Goal: Transaction & Acquisition: Purchase product/service

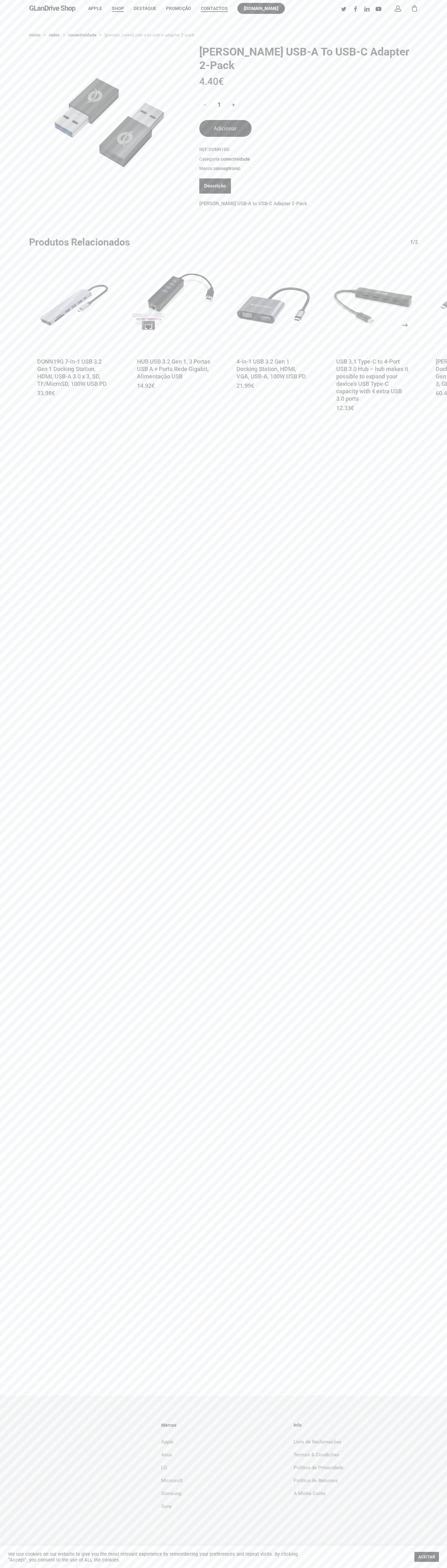
click at [214, 9] on span "Contactos" at bounding box center [214, 9] width 27 height 5
click at [225, 120] on button "Adicionar" at bounding box center [225, 128] width 52 height 17
click at [414, 9] on div "1" at bounding box center [417, 7] width 7 height 7
click at [405, 317] on icon "Next" at bounding box center [412, 324] width 15 height 15
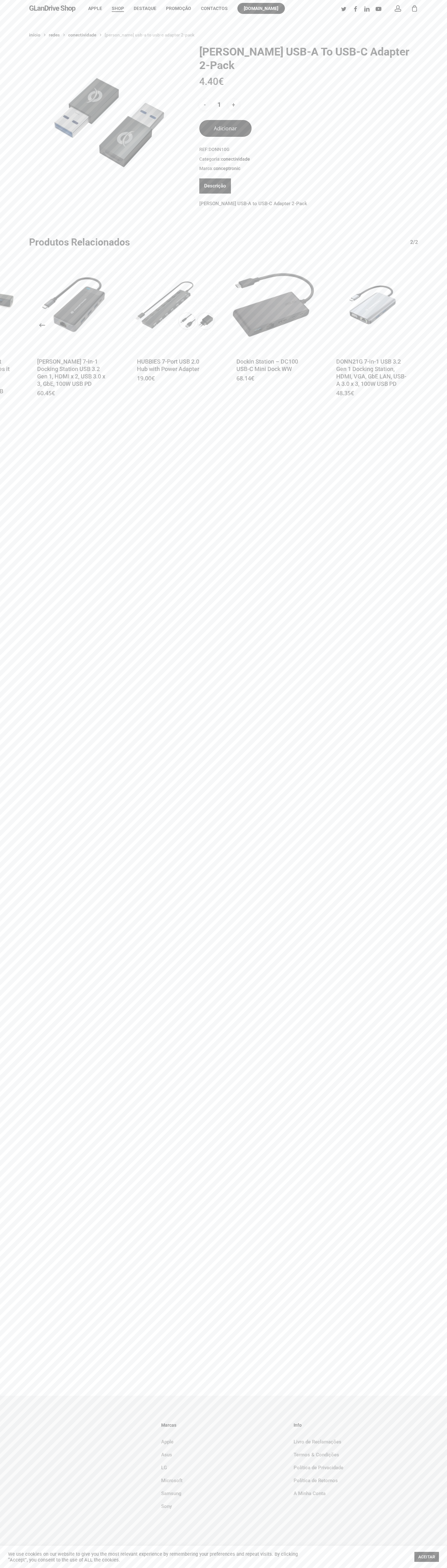
click at [167, 2] on li "Promoção" at bounding box center [178, 9] width 35 height 17
click at [423, 981] on div "Início Redes Conectividade DONN USB-A to USB-C Adapter 2-Pack DONN USB-A to USB…" at bounding box center [224, 706] width 447 height 1379
click at [161, 1567] on html "Skip to main content Hit enter to search or ESC to close Close Search GLanDrive…" at bounding box center [224, 784] width 447 height 1568
click at [29, 704] on div "Início Redes Conectividade DONN USB-A to USB-C Adapter 2-Pack DONN USB-A to USB…" at bounding box center [224, 706] width 447 height 1379
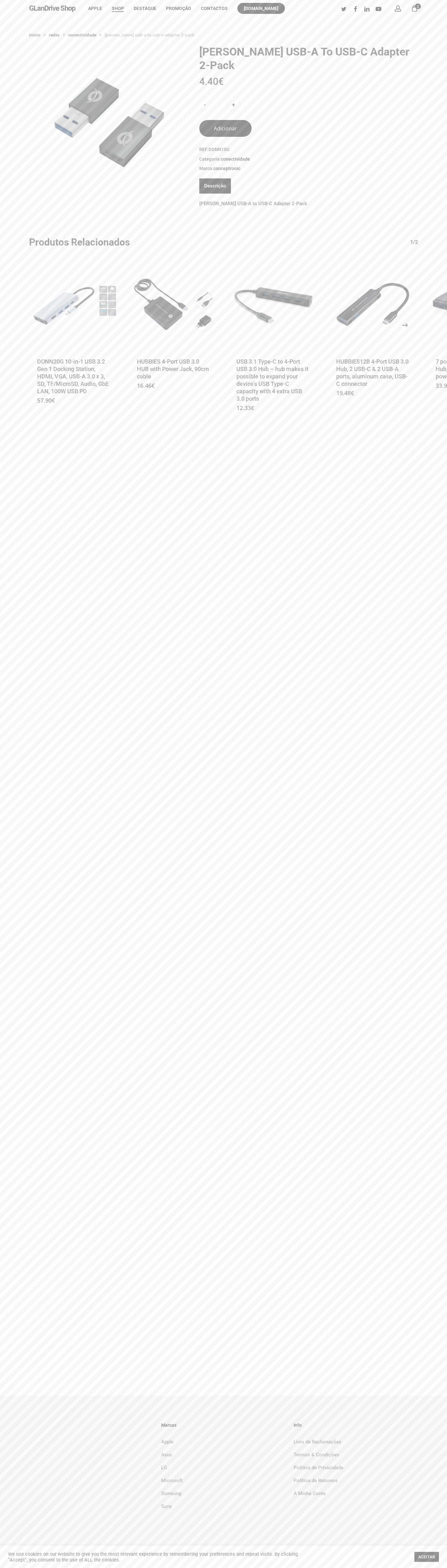
scroll to position [0, 2]
type button "41248346"
click at [405, 317] on icon "Next" at bounding box center [412, 324] width 15 height 15
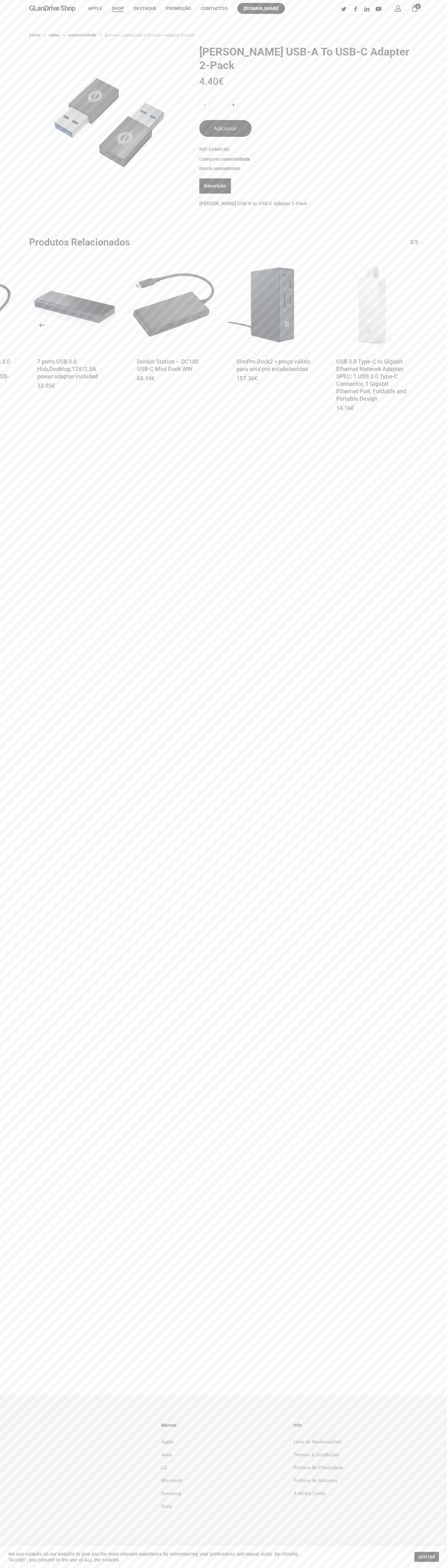
click at [431, 401] on div "Início Redes Conectividade [PERSON_NAME] USB-A to USB-C Adapter 2-Pack [PERSON_…" at bounding box center [224, 229] width 447 height 399
click at [382, 1567] on html "Skip to main content Hit enter to search or ESC to close Close Search GLanDrive…" at bounding box center [224, 784] width 447 height 1568
click at [15, 453] on div "Início Redes Conectividade [PERSON_NAME] USB-A to USB-C Adapter 2-Pack [PERSON_…" at bounding box center [224, 706] width 447 height 1379
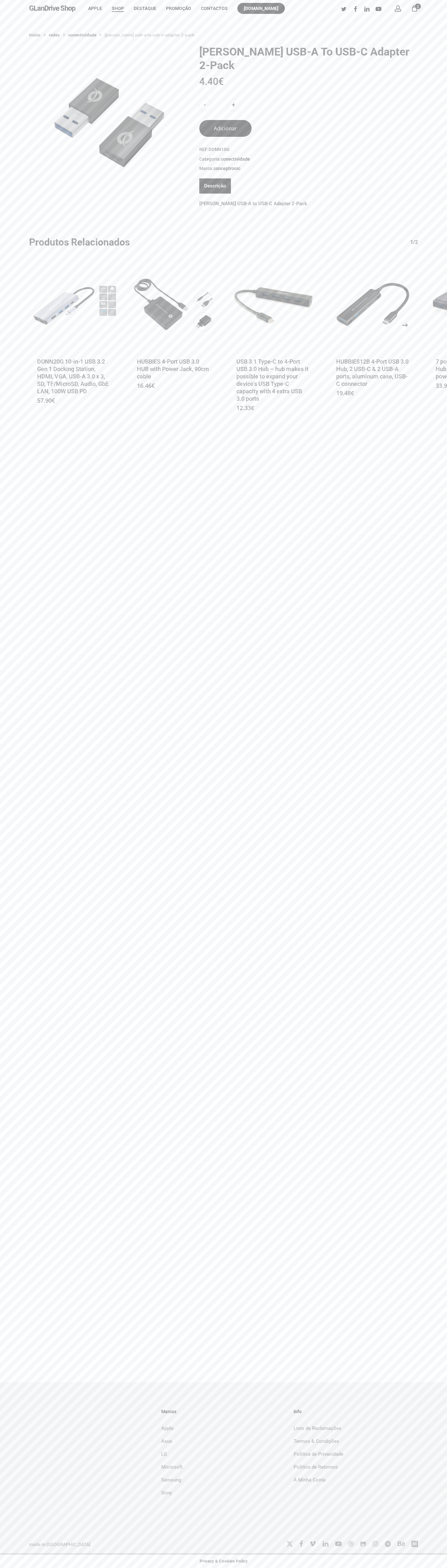
type button "41248346"
click at [405, 317] on icon "Next" at bounding box center [412, 324] width 15 height 15
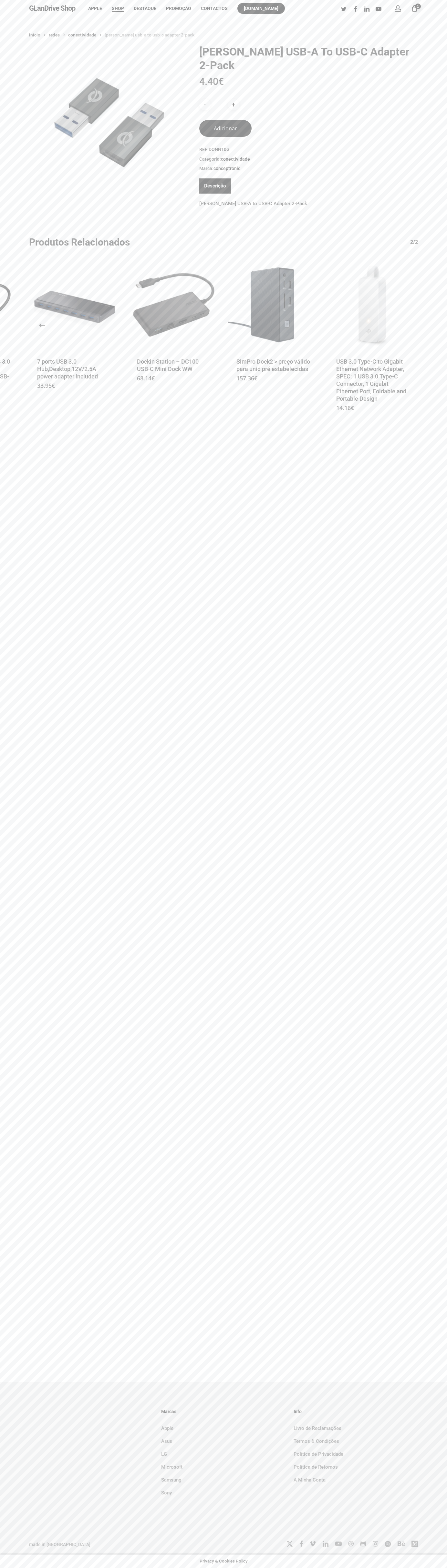
click at [370, 32] on nav "Início Redes Conectividade DONN USB-A to USB-C Adapter 2-Pack" at bounding box center [224, 35] width 389 height 10
click at [446, 255] on div "Início Redes Conectividade DONN USB-A to USB-C Adapter 2-Pack DONN USB-A to USB…" at bounding box center [224, 229] width 447 height 399
click at [68, 1567] on html "Skip to main content Hit enter to search or ESC to close Close Search GLanDrive…" at bounding box center [224, 784] width 447 height 1568
click at [4, 145] on div "Início Redes Conectividade DONN USB-A to USB-C Adapter 2-Pack DONN USB-A to USB…" at bounding box center [224, 229] width 447 height 399
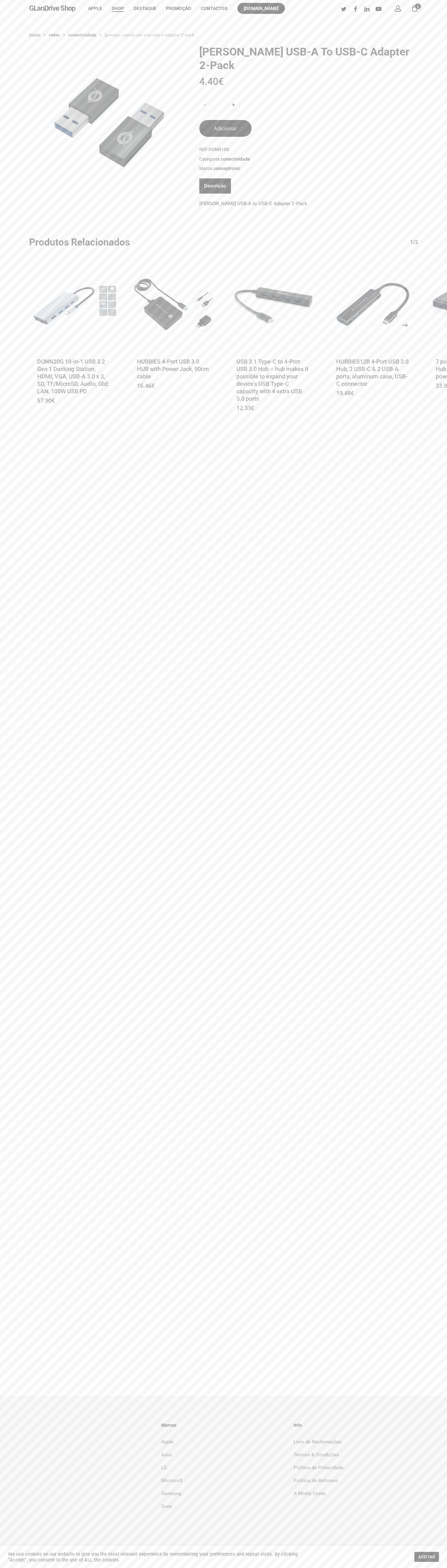
type button "41248346"
click at [405, 317] on icon "Next" at bounding box center [412, 324] width 15 height 15
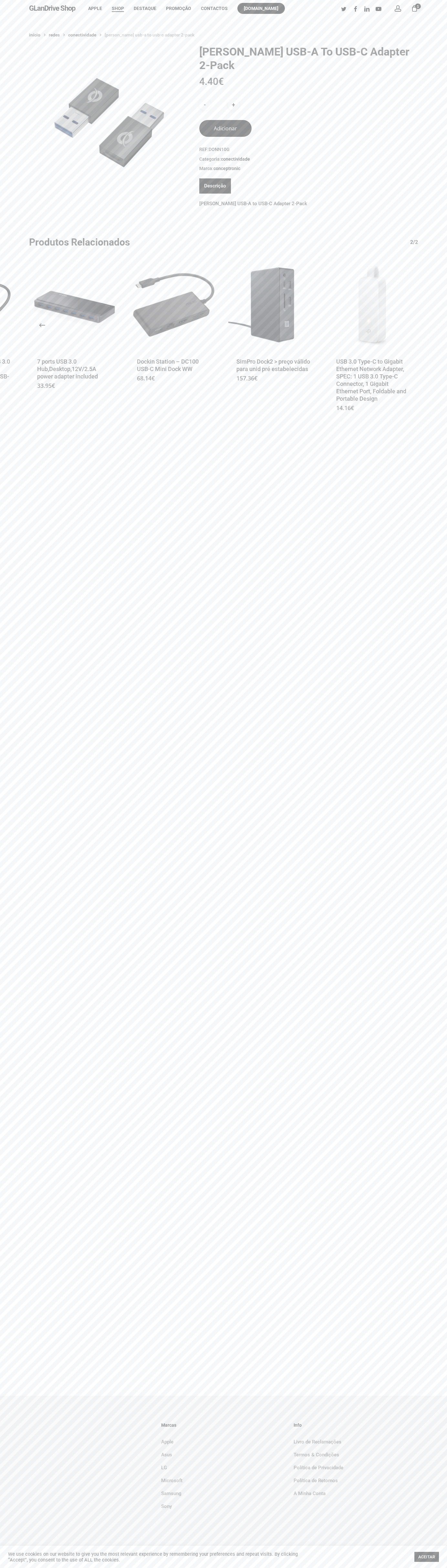
click at [365, 14] on li "twitter facebook linkedin youtube" at bounding box center [361, 9] width 46 height 17
click at [423, 1002] on div "Início Redes Conectividade DONN USB-A to USB-C Adapter 2-Pack DONN USB-A to USB…" at bounding box center [224, 706] width 447 height 1379
click at [163, 1567] on html "Skip to main content Hit enter to search or ESC to close Close Search GLanDrive…" at bounding box center [224, 784] width 447 height 1568
click at [26, 7] on div "GLanDrive Shop account 1 Menu Apple Shop Destaque Promoção Contactos glandrive.…" at bounding box center [224, 9] width 447 height 17
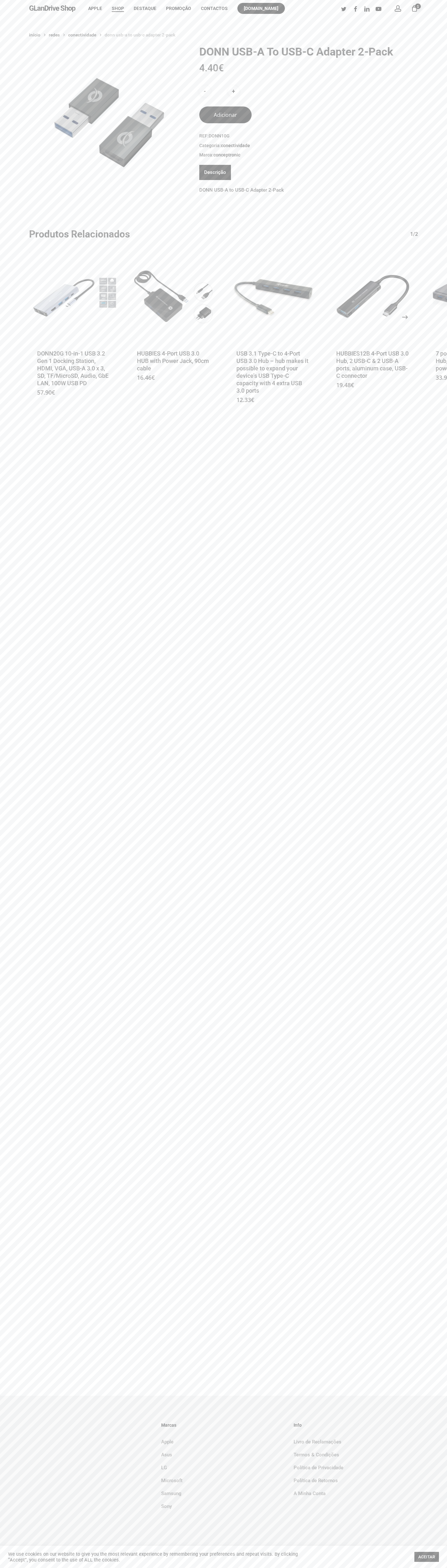
type button "41248346"
click at [405, 317] on icon "Next" at bounding box center [412, 317] width 15 height 15
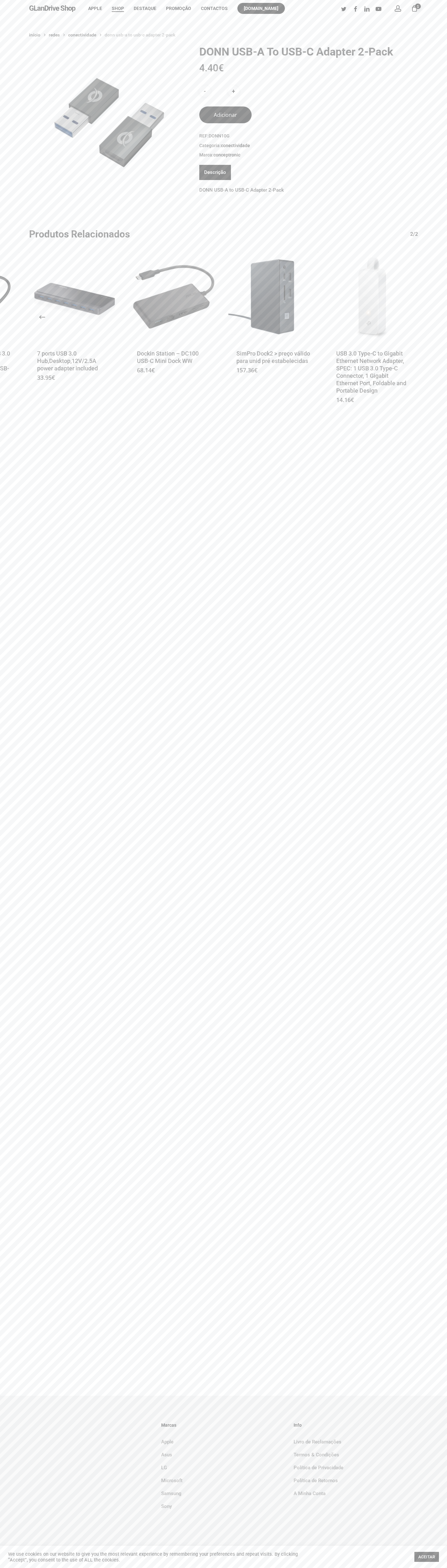
click at [44, 10] on link "GLanDrive Shop" at bounding box center [52, 9] width 46 height 7
click at [420, 1046] on div "Início Redes Conectividade [PERSON_NAME] USB-A to USB-C Adapter 2-Pack [PERSON_…" at bounding box center [224, 706] width 447 height 1379
click at [192, 1567] on html "Skip to main content Hit enter to search or ESC to close Close Search GLanDrive…" at bounding box center [224, 784] width 447 height 1568
click at [15, 564] on div "Início Redes Conectividade [PERSON_NAME] USB-A to USB-C Adapter 2-Pack [PERSON_…" at bounding box center [224, 706] width 447 height 1379
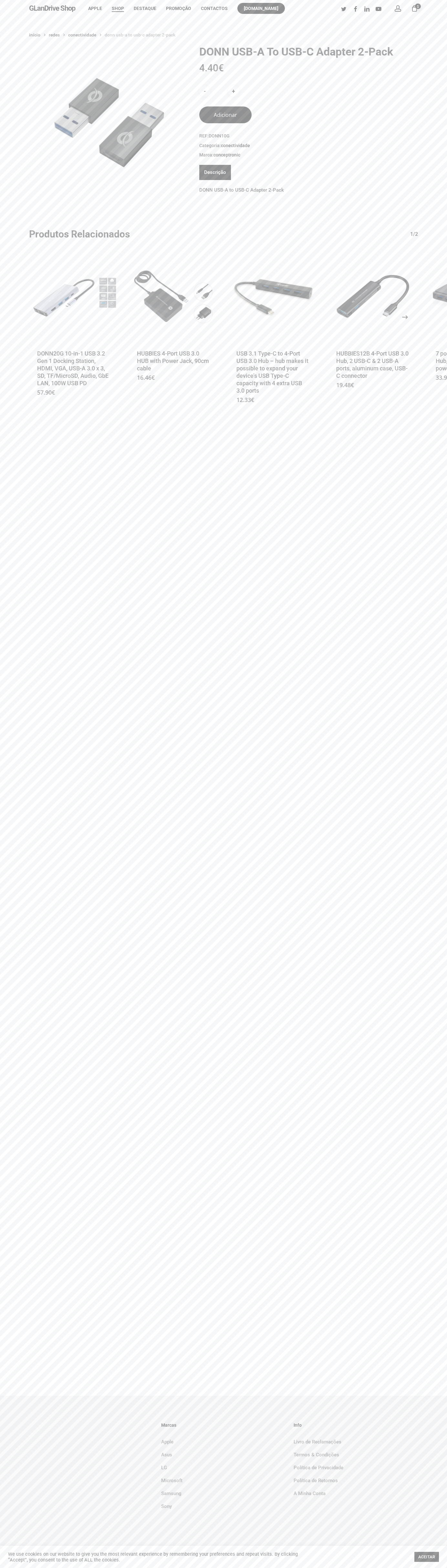
type button "41248346"
click at [405, 317] on icon "Next" at bounding box center [412, 317] width 15 height 15
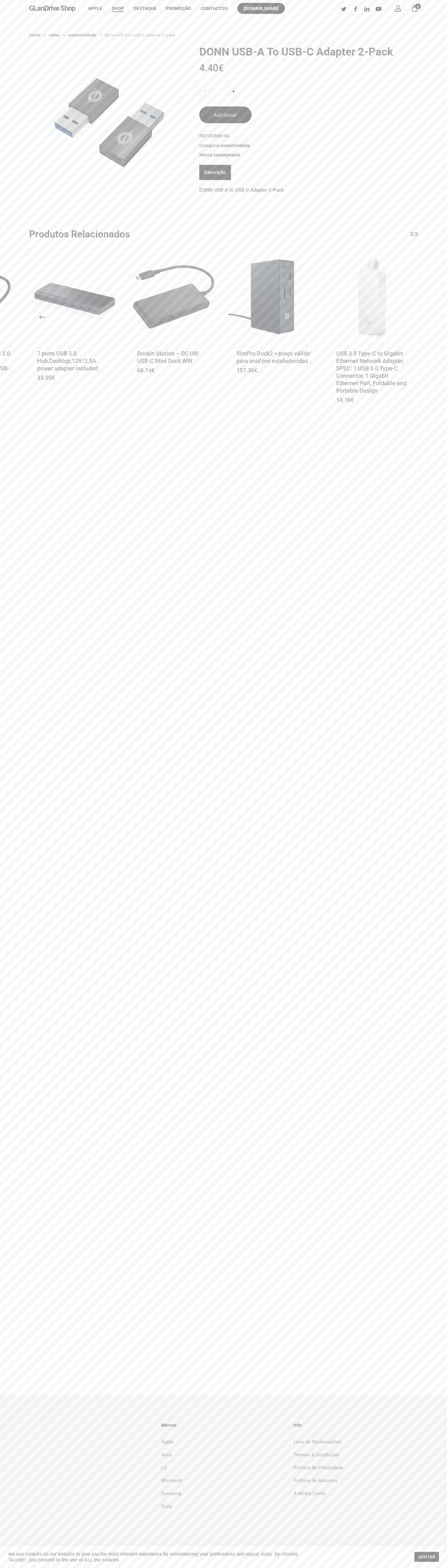
click at [426, 29] on div "Início Redes Conectividade DONN USB-A to USB-C Adapter 2-Pack DONN USB-A to USB…" at bounding box center [224, 706] width 447 height 1379
click at [127, 1567] on html "Skip to main content Hit enter to search or ESC to close Close Search GLanDrive…" at bounding box center [224, 784] width 447 height 1568
click at [4, 465] on div "Início Redes Conectividade DONN USB-A to USB-C Adapter 2-Pack DONN USB-A to USB…" at bounding box center [224, 706] width 447 height 1379
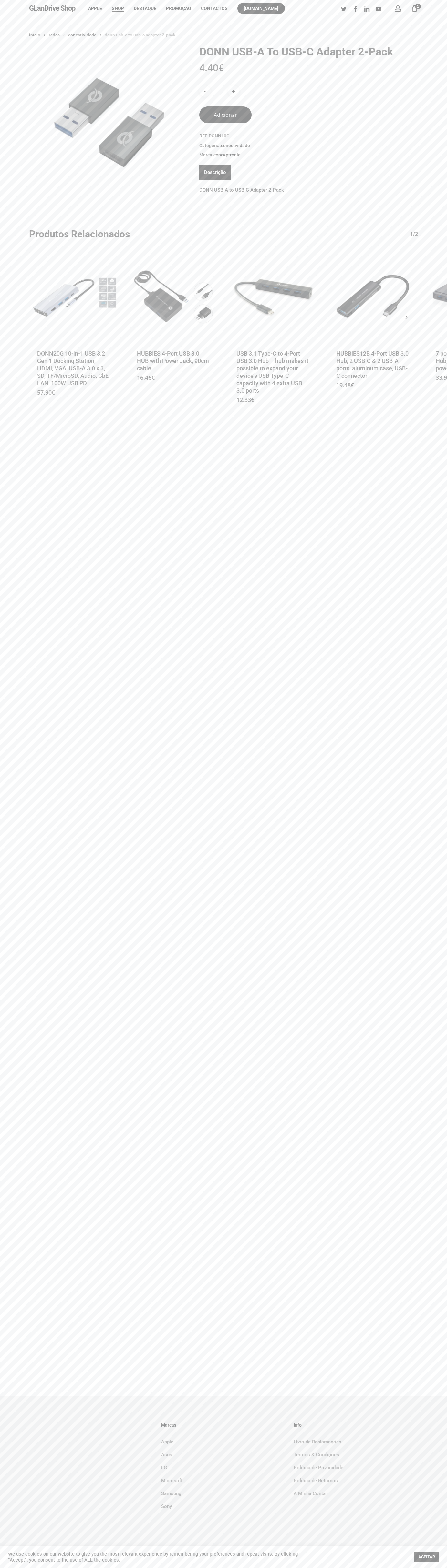
type button "41248346"
click at [405, 317] on icon "Next" at bounding box center [412, 317] width 15 height 15
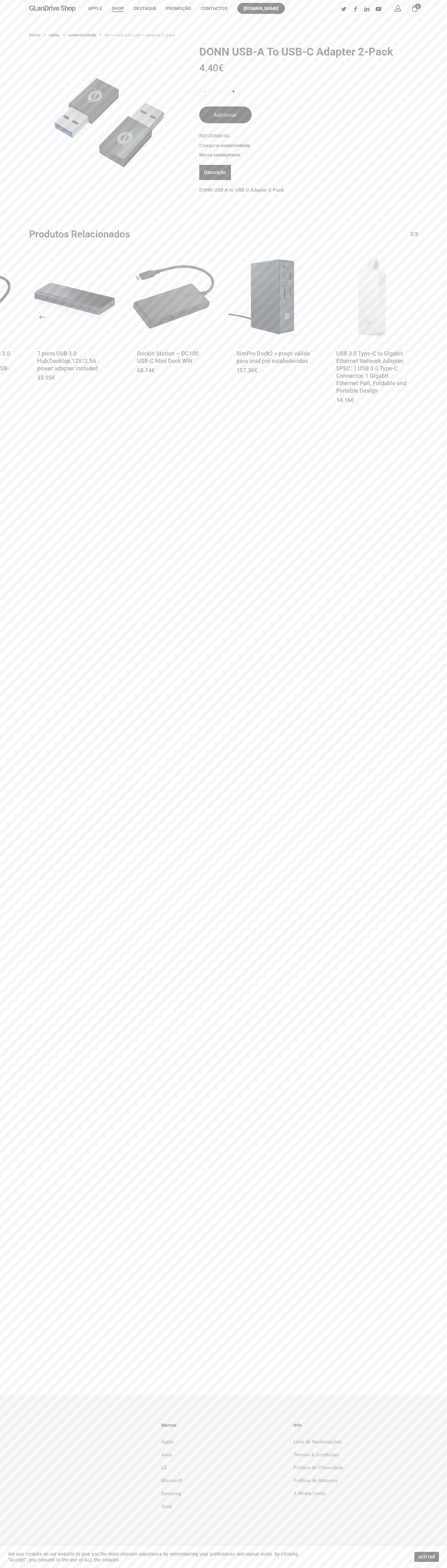
click at [195, 14] on li "Promoção" at bounding box center [178, 9] width 35 height 17
click at [444, 892] on div "Início Redes Conectividade DONN USB-A to USB-C Adapter 2-Pack DONN USB-A to USB…" at bounding box center [224, 706] width 447 height 1379
click at [45, 1567] on html "Skip to main content Hit enter to search or ESC to close Close Search GLanDrive…" at bounding box center [224, 784] width 447 height 1568
click at [12, 1339] on div "Início Redes Conectividade DONN USB-A to USB-C Adapter 2-Pack DONN USB-A to USB…" at bounding box center [224, 706] width 447 height 1379
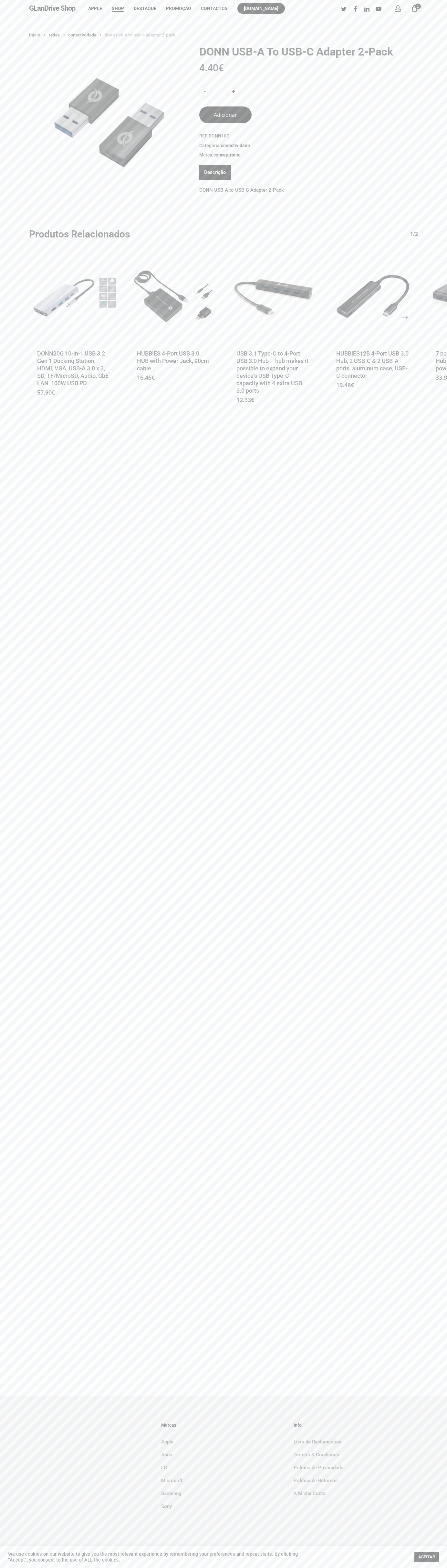
type button "41248346"
click at [405, 317] on icon "Next" at bounding box center [412, 317] width 15 height 15
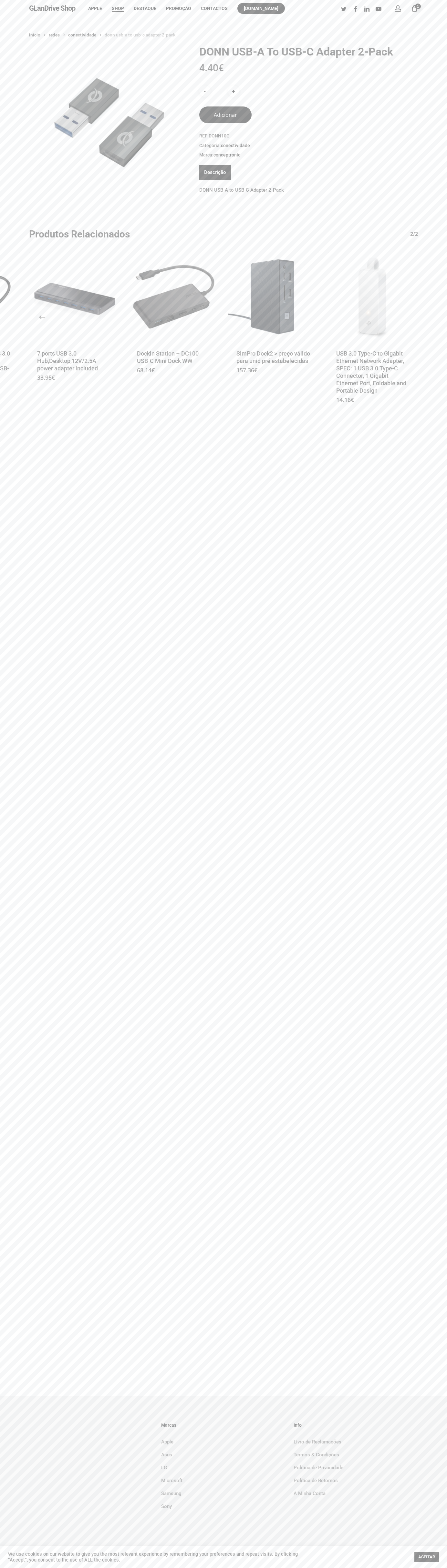
click at [239, 3] on li "[DOMAIN_NAME]" at bounding box center [261, 9] width 57 height 17
click at [429, 1082] on div "Início Redes Conectividade DONN USB-A to USB-C Adapter 2-Pack DONN USB-A to USB…" at bounding box center [224, 706] width 447 height 1379
click at [303, 1567] on html "Skip to main content Hit enter to search or ESC to close Close Search GLanDrive…" at bounding box center [224, 784] width 447 height 1568
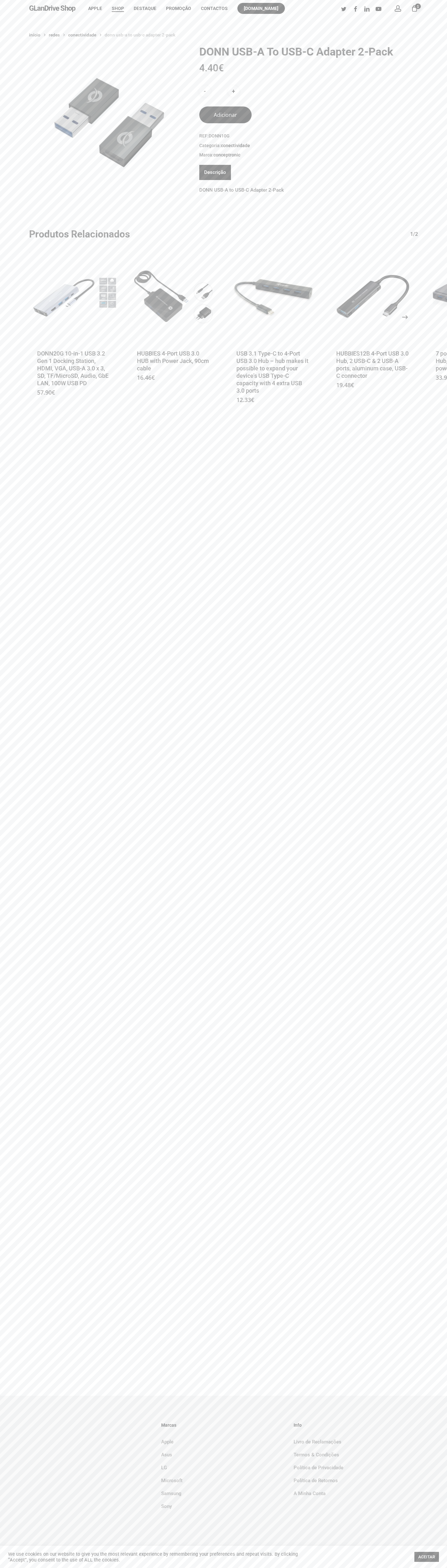
type button "41248346"
click at [405, 317] on icon "Next" at bounding box center [412, 317] width 15 height 15
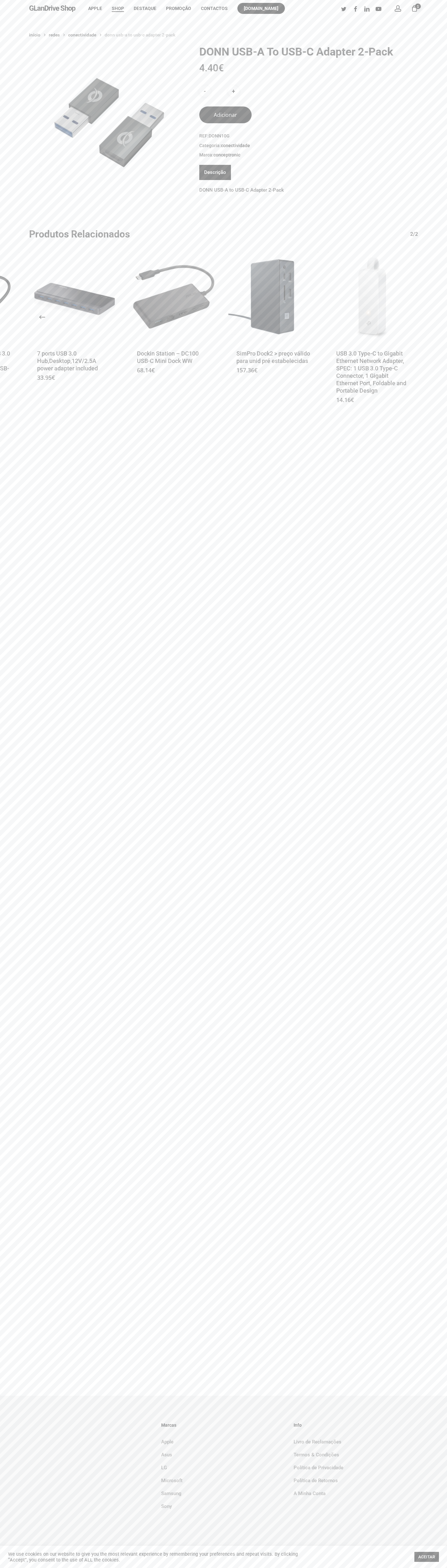
click at [323, 19] on div "Início Redes Conectividade DONN USB-A to USB-C Adapter 2-Pack DONN USB-A to USB…" at bounding box center [224, 706] width 447 height 1379
click at [421, 1316] on div "Início Redes Conectividade DONN USB-A to USB-C Adapter 2-Pack DONN USB-A to USB…" at bounding box center [224, 706] width 447 height 1379
click at [5, 1567] on html "Skip to main content Hit enter to search or ESC to close Close Search GLanDrive…" at bounding box center [224, 784] width 447 height 1568
click at [1, 852] on div "Início Redes Conectividade DONN USB-A to USB-C Adapter 2-Pack DONN USB-A to USB…" at bounding box center [224, 706] width 447 height 1379
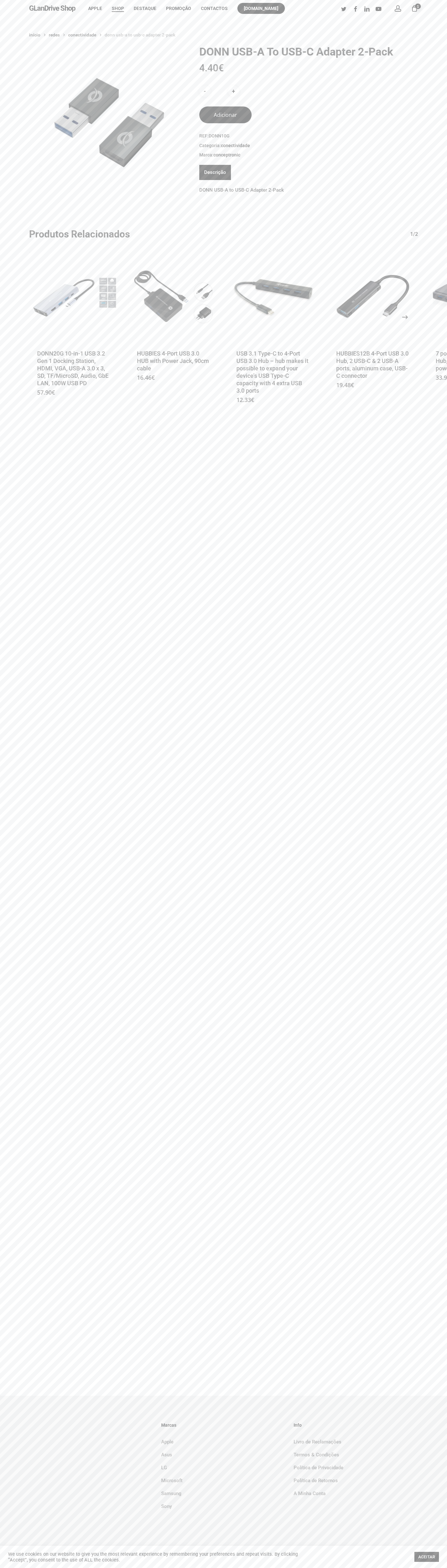
type button "41248346"
click at [405, 317] on icon "Next" at bounding box center [412, 317] width 15 height 15
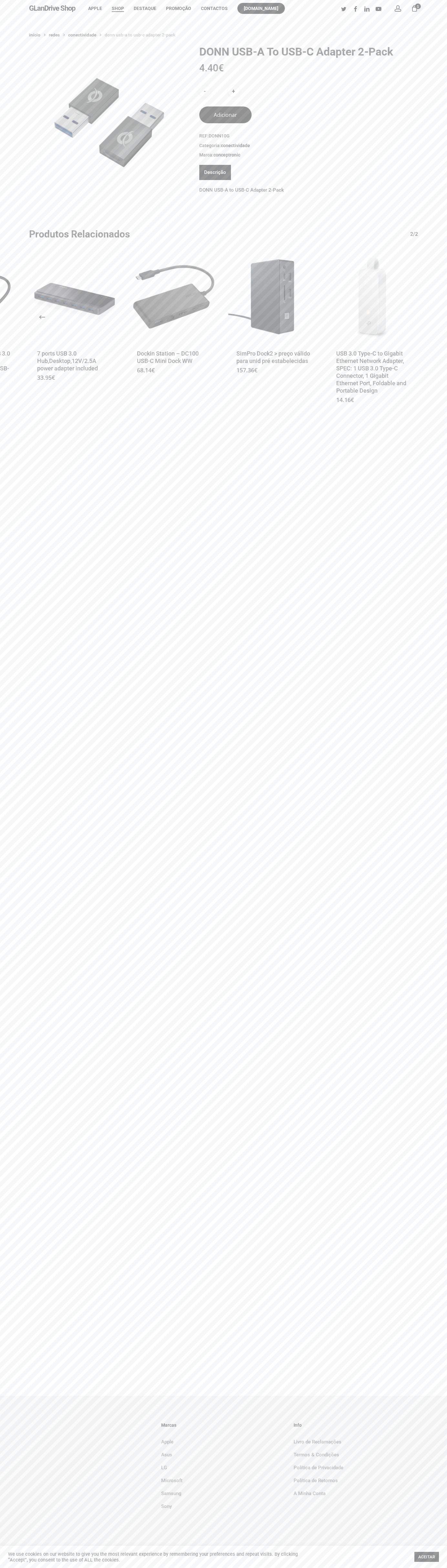
click at [370, 27] on div "Início Redes Conectividade DONN USB-A to USB-C Adapter 2-Pack DONN USB-A to USB…" at bounding box center [224, 706] width 447 height 1379
click at [425, 1342] on div "Início Redes Conectividade DONN USB-A to USB-C Adapter 2-Pack DONN USB-A to USB…" at bounding box center [224, 706] width 447 height 1379
click at [188, 1567] on html "Skip to main content Hit enter to search or ESC to close Close Search GLanDrive…" at bounding box center [224, 784] width 447 height 1568
click at [19, 544] on div "Início Redes Conectividade DONN USB-A to USB-C Adapter 2-Pack DONN USB-A to USB…" at bounding box center [224, 706] width 447 height 1379
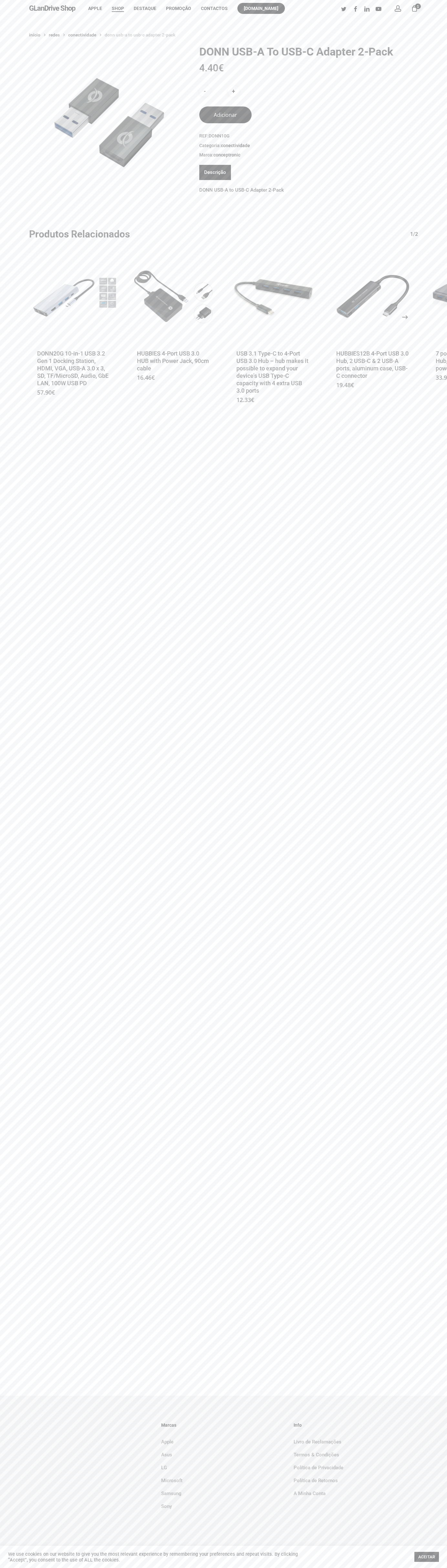
type button "41248346"
click at [405, 317] on icon "Next" at bounding box center [412, 317] width 15 height 15
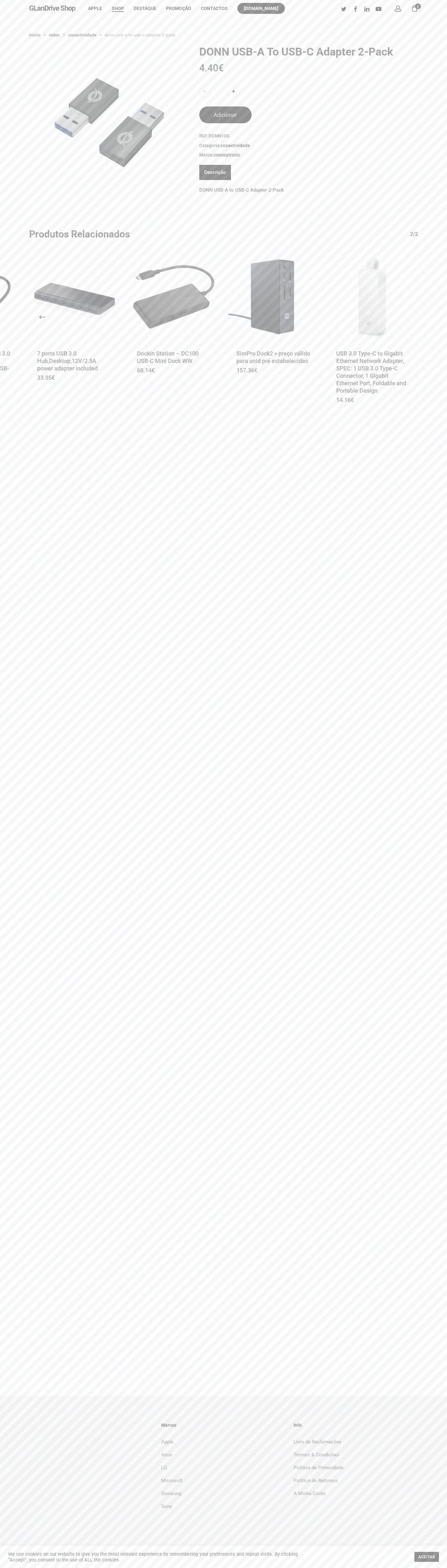
click at [248, 27] on div "Início Redes Conectividade DONN USB-A to USB-C Adapter 2-Pack DONN USB-A to USB…" at bounding box center [224, 706] width 447 height 1379
click at [426, 46] on div "Início Redes Conectividade DONN USB-A to USB-C Adapter 2-Pack DONN USB-A to USB…" at bounding box center [224, 225] width 447 height 391
click at [343, 1567] on html "Skip to main content Hit enter to search or ESC to close Close Search GLanDrive…" at bounding box center [224, 784] width 447 height 1568
click at [13, 245] on div "Início Redes Conectividade DONN USB-A to USB-C Adapter 2-Pack DONN USB-A to USB…" at bounding box center [224, 225] width 447 height 391
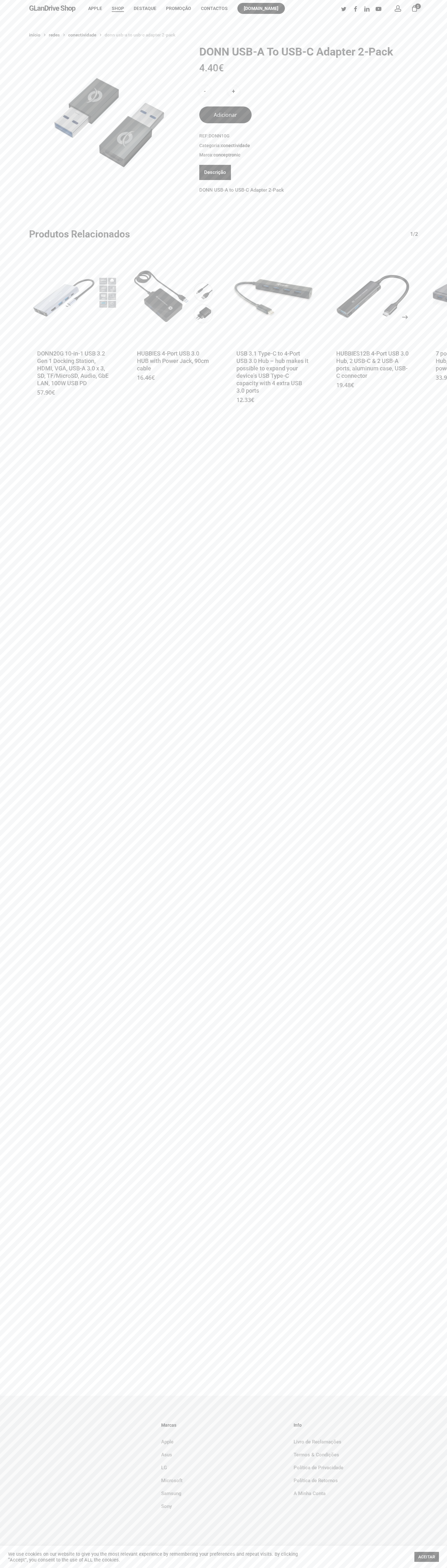
scroll to position [0, 2]
type button "41248346"
click at [405, 317] on icon "Next" at bounding box center [412, 317] width 15 height 15
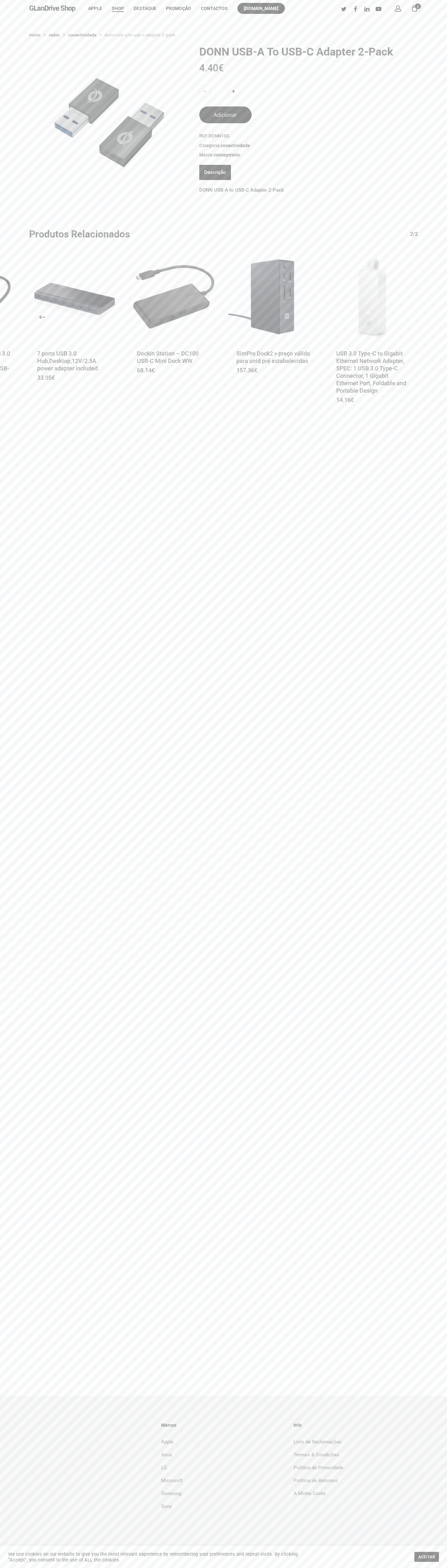
click at [203, 1] on li "Contactos" at bounding box center [214, 9] width 37 height 17
click at [425, 882] on div "Início Redes Conectividade DONN USB-A to USB-C Adapter 2-Pack DONN USB-A to USB…" at bounding box center [224, 706] width 447 height 1379
click at [259, 1567] on html "Skip to main content Hit enter to search or ESC to close Close Search GLanDrive…" at bounding box center [224, 784] width 447 height 1568
click at [31, 729] on div "Início Redes Conectividade DONN USB-A to USB-C Adapter 2-Pack DONN USB-A to USB…" at bounding box center [224, 706] width 447 height 1379
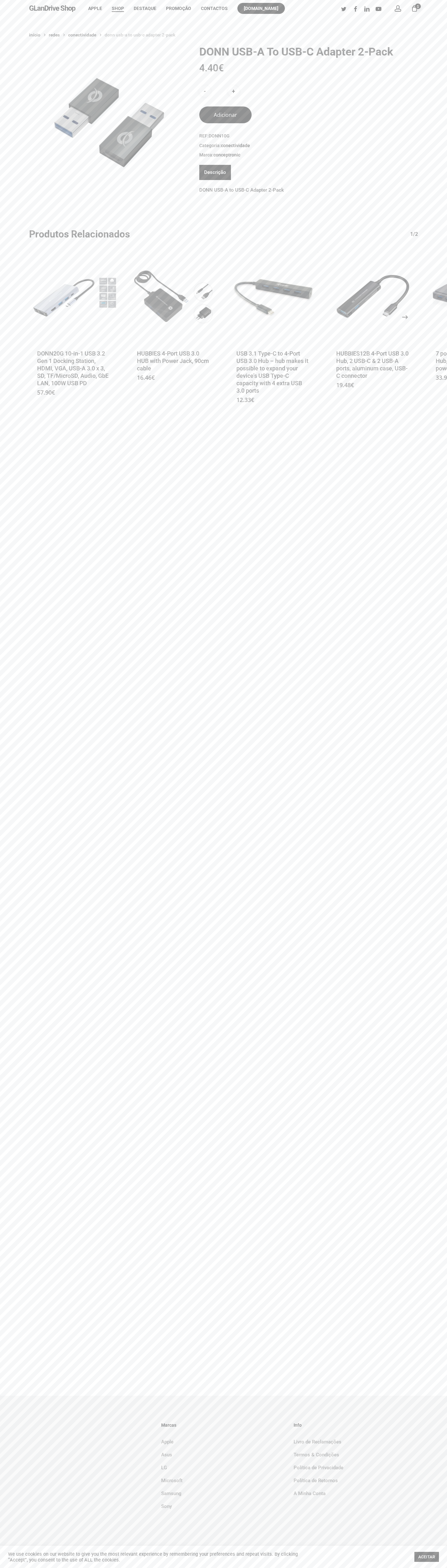
type button "41248346"
click at [405, 317] on icon "Next" at bounding box center [412, 317] width 15 height 15
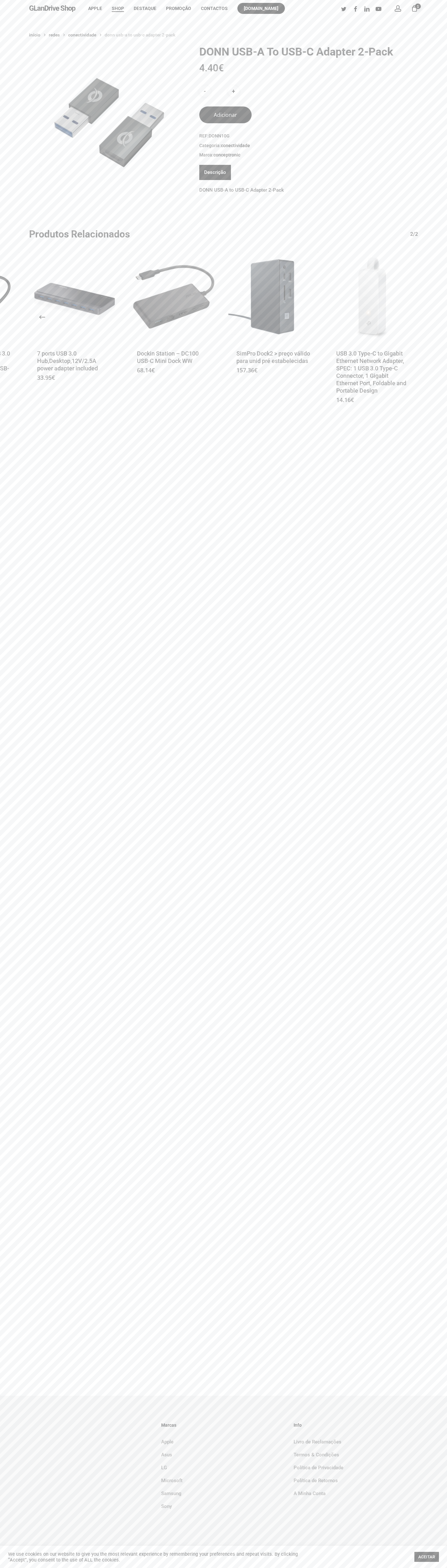
click at [222, 13] on li "Contactos" at bounding box center [214, 9] width 37 height 17
click at [420, 740] on div "Início Redes Conectividade DONN USB-A to USB-C Adapter 2-Pack DONN USB-A to USB…" at bounding box center [224, 706] width 447 height 1379
click at [398, 1567] on html "Skip to main content Hit enter to search or ESC to close Close Search GLanDrive…" at bounding box center [224, 784] width 447 height 1568
click at [26, 460] on div "Início Redes Conectividade DONN USB-A to USB-C Adapter 2-Pack DONN USB-A to USB…" at bounding box center [224, 706] width 447 height 1379
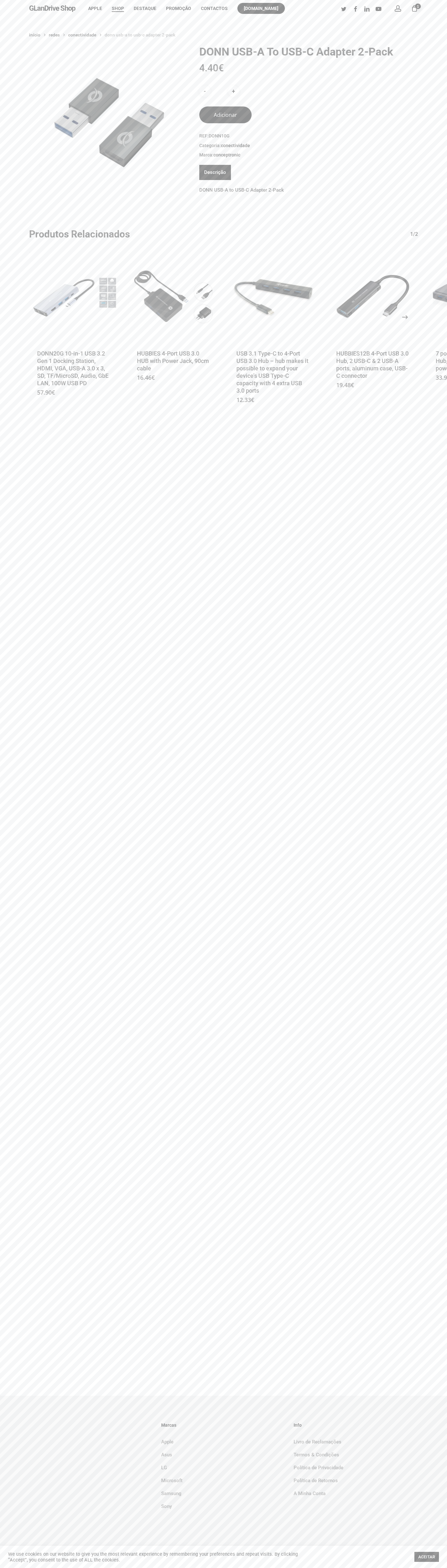
scroll to position [0, 2]
type button "41248346"
click at [405, 317] on icon "Next" at bounding box center [412, 317] width 15 height 15
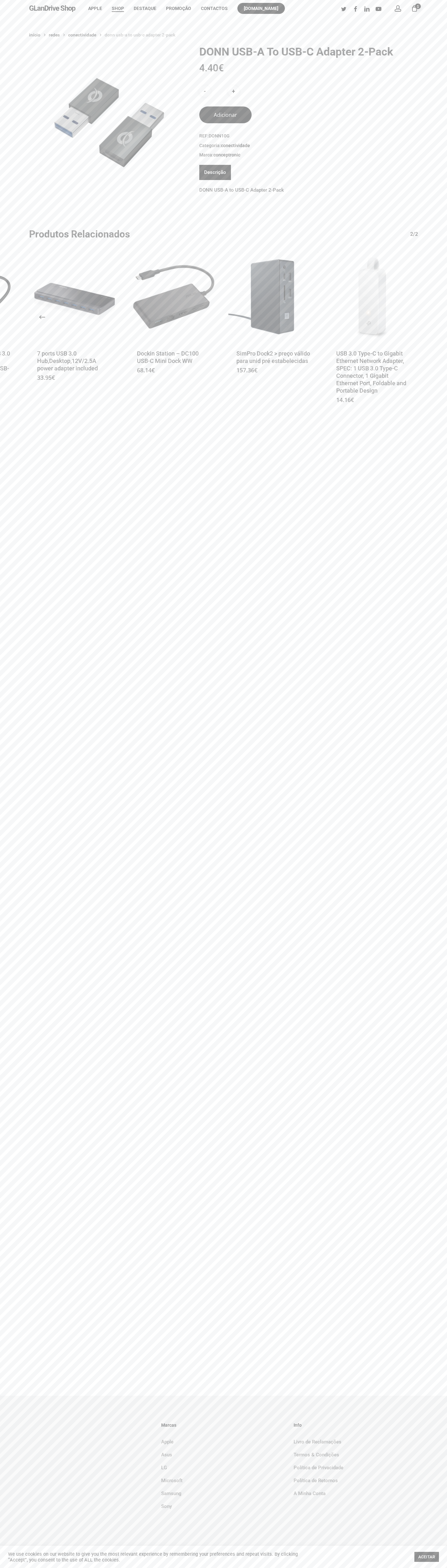
click at [32, 30] on nav "Início Redes Conectividade DONN USB-A to USB-C Adapter 2-Pack" at bounding box center [224, 35] width 389 height 10
click at [429, 1202] on div "Início Redes Conectividade DONN USB-A to USB-C Adapter 2-Pack DONN USB-A to USB…" at bounding box center [224, 706] width 447 height 1379
click at [171, 1567] on html "Skip to main content Hit enter to search or ESC to close Close Search GLanDrive…" at bounding box center [224, 784] width 447 height 1568
click at [1, 130] on div "Início Redes Conectividade DONN USB-A to USB-C Adapter 2-Pack DONN USB-A to USB…" at bounding box center [224, 225] width 447 height 391
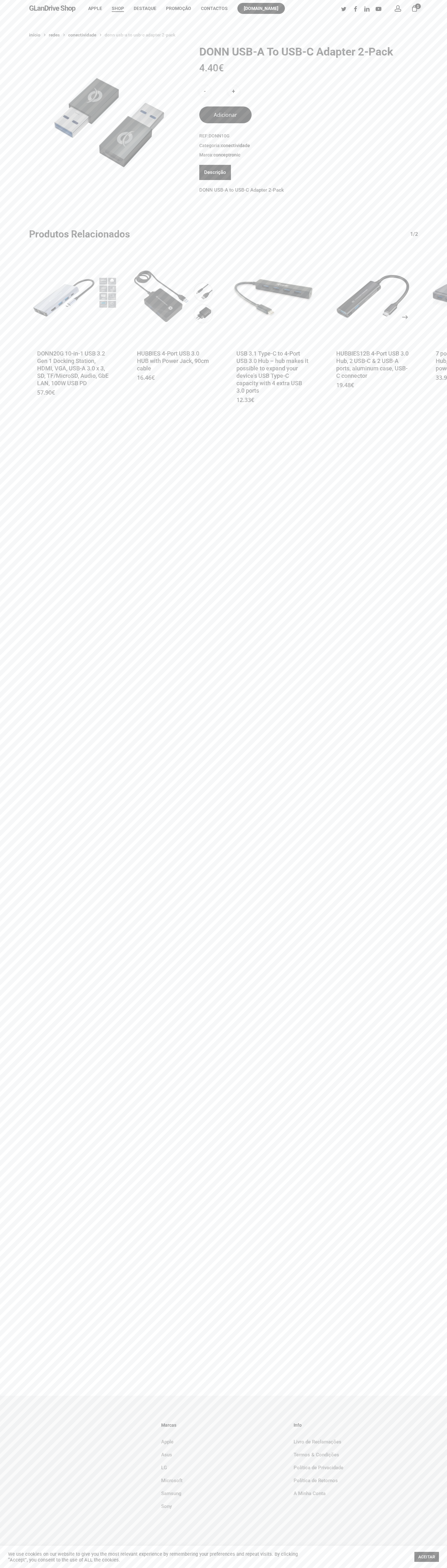
type button "41248346"
click at [405, 317] on icon "Next" at bounding box center [412, 317] width 15 height 15
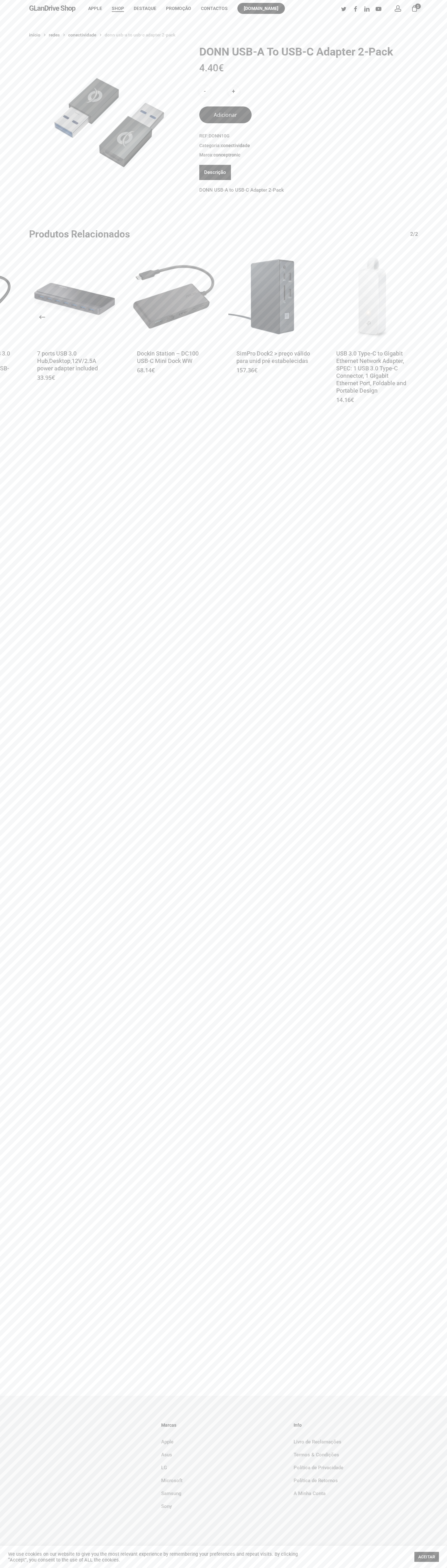
click at [264, 2] on li "[DOMAIN_NAME]" at bounding box center [261, 9] width 57 height 17
click at [438, 489] on div "Início Redes Conectividade DONN USB-A to USB-C Adapter 2-Pack DONN USB-A to USB…" at bounding box center [224, 706] width 447 height 1379
click at [233, 1567] on html "Skip to main content Hit enter to search or ESC to close Close Search GLanDrive…" at bounding box center [224, 784] width 447 height 1568
click at [2, 1542] on div "Marcas Apple Asus LG Microsoft Samsung Sony Info Livro de Reclamações Termos & …" at bounding box center [224, 1471] width 447 height 151
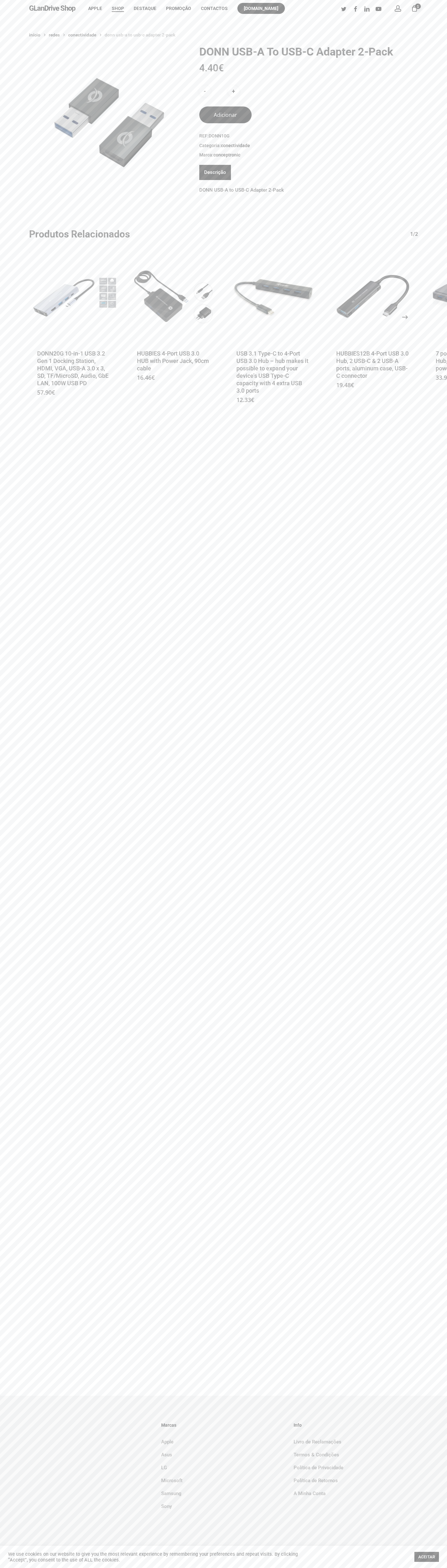
type button "41248346"
click at [405, 317] on icon "Next" at bounding box center [412, 317] width 15 height 15
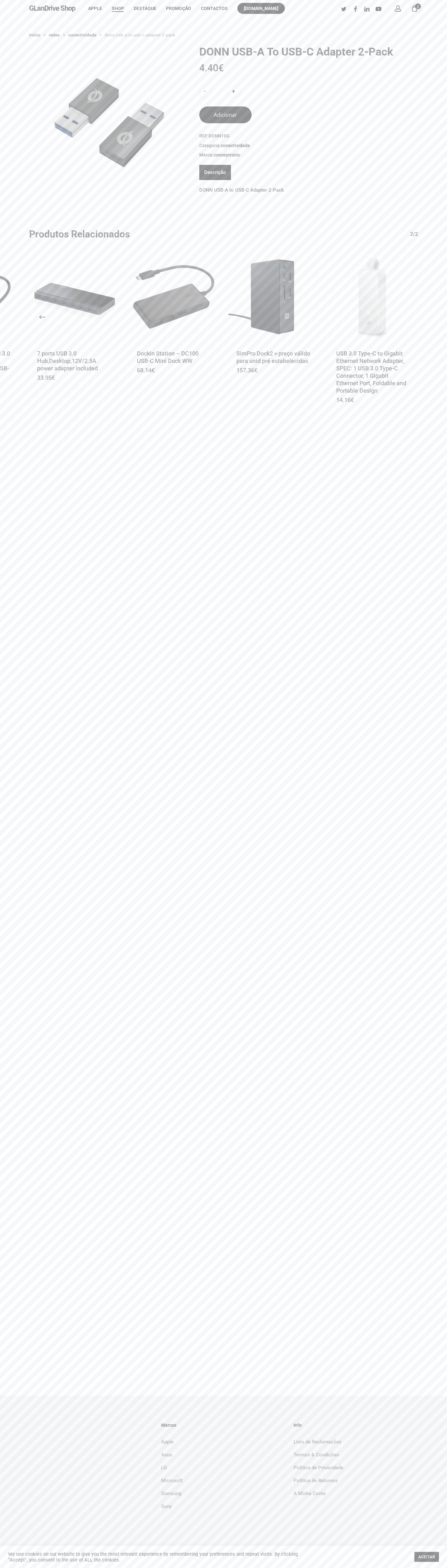
click at [312, 12] on div "GLanDrive Shop account 1 Menu Apple Shop Destaque Promoção Contactos glandrive.…" at bounding box center [224, 9] width 389 height 17
click at [445, 587] on div "Início Redes Conectividade DONN USB-A to USB-C Adapter 2-Pack DONN USB-A to USB…" at bounding box center [224, 706] width 447 height 1379
click at [89, 1567] on html "Skip to main content Hit enter to search or ESC to close Close Search GLanDrive…" at bounding box center [224, 784] width 447 height 1568
click at [9, 670] on div "Início Redes Conectividade DONN USB-A to USB-C Adapter 2-Pack DONN USB-A to USB…" at bounding box center [224, 706] width 447 height 1379
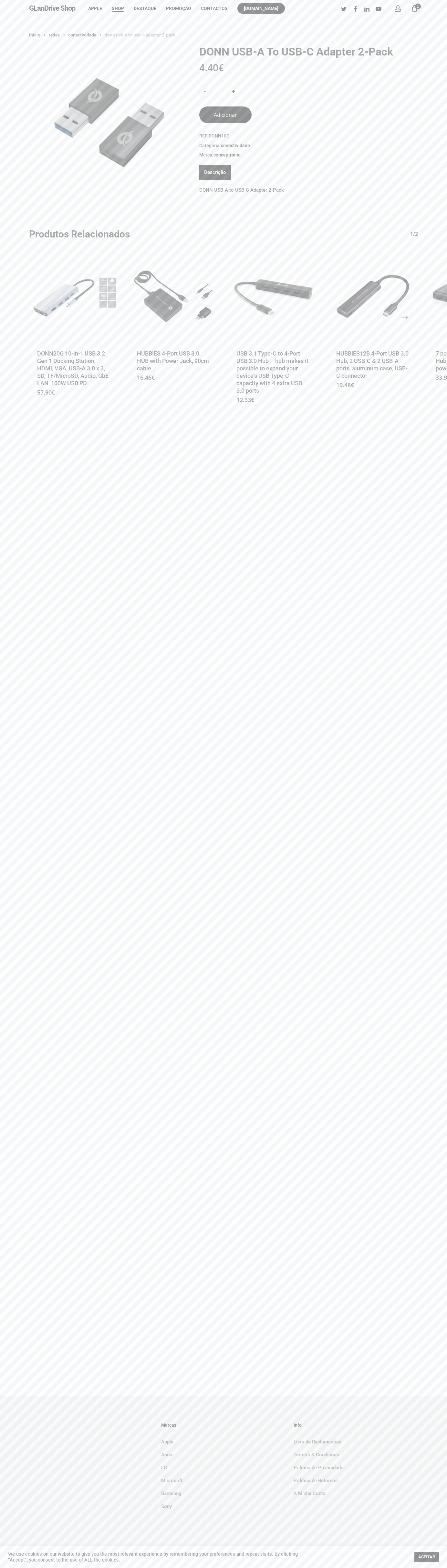
type button "41248346"
click at [405, 317] on icon "Next" at bounding box center [412, 317] width 15 height 15
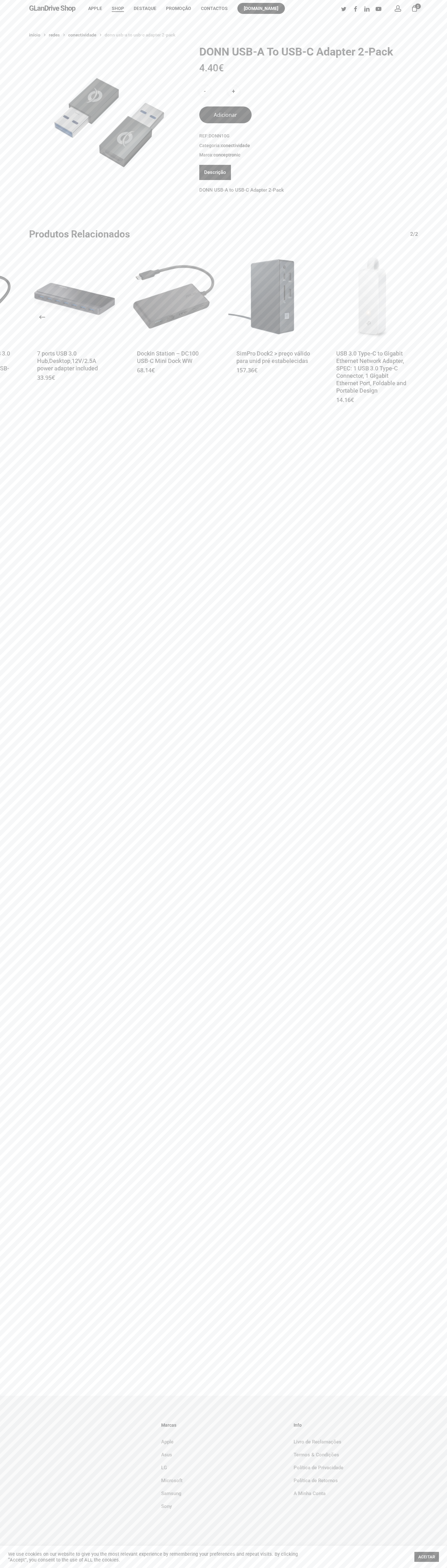
click at [199, 23] on div "Início Redes Conectividade DONN USB-A to USB-C Adapter 2-Pack DONN USB-A to USB…" at bounding box center [224, 706] width 447 height 1379
click at [446, 388] on html "Skip to main content Hit enter to search or ESC to close Close Search GLanDrive…" at bounding box center [224, 784] width 447 height 1568
click at [336, 1567] on html "Skip to main content Hit enter to search or ESC to close Close Search GLanDrive…" at bounding box center [224, 784] width 447 height 1568
click at [18, 177] on div "Início Redes Conectividade DONN USB-A to USB-C Adapter 2-Pack DONN USB-A to USB…" at bounding box center [224, 225] width 447 height 391
